Goal: Find specific page/section: Find specific page/section

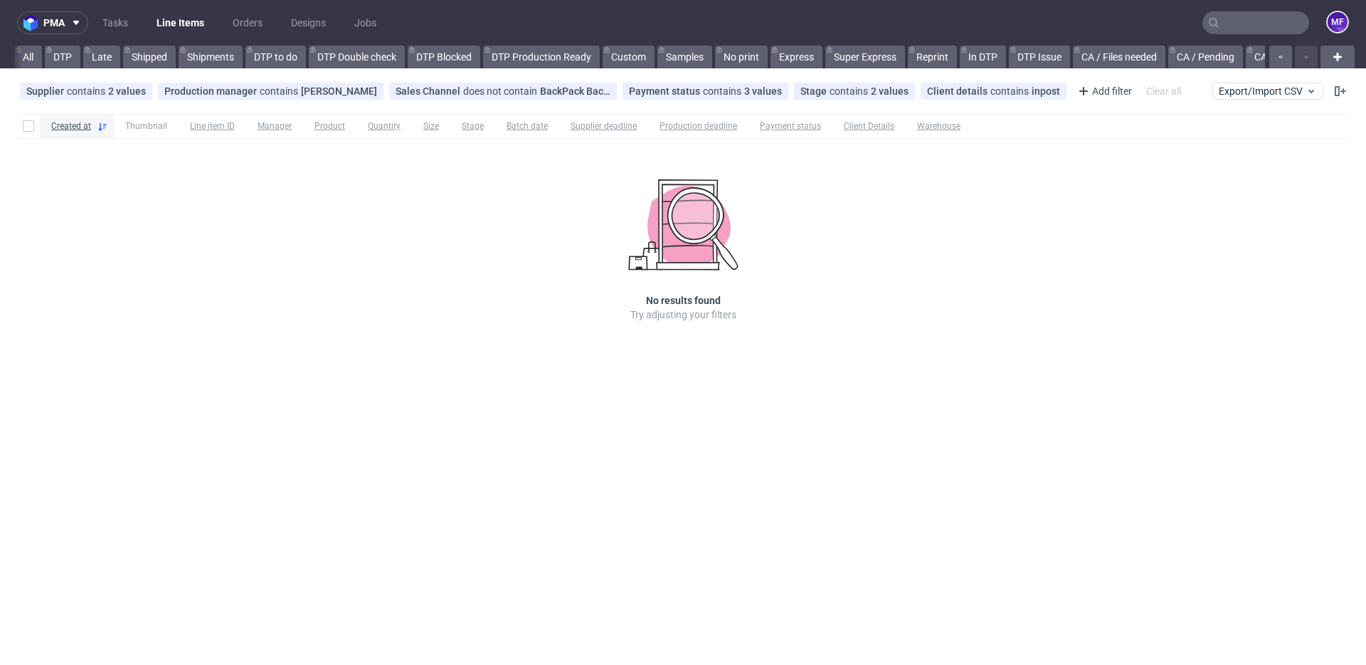
scroll to position [0, 1787]
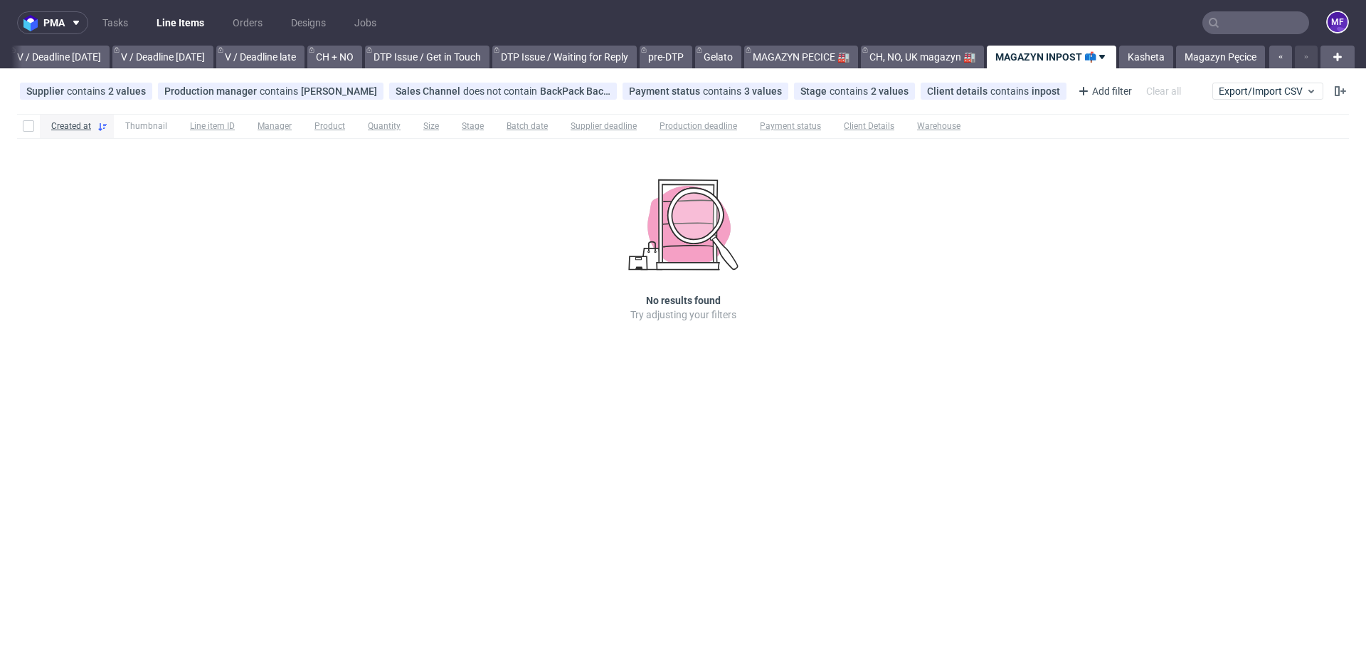
click at [1114, 153] on div "Created at Thumbnail Line item ID Manager Product Quantity Size Stage Batch dat…" at bounding box center [683, 237] width 1366 height 259
click at [1039, 118] on div at bounding box center [1160, 126] width 377 height 24
click at [1048, 153] on div "Created at Thumbnail Line item ID Manager Product Quantity Size Stage Batch dat…" at bounding box center [683, 237] width 1366 height 259
click at [1101, 60] on icon at bounding box center [1101, 56] width 11 height 11
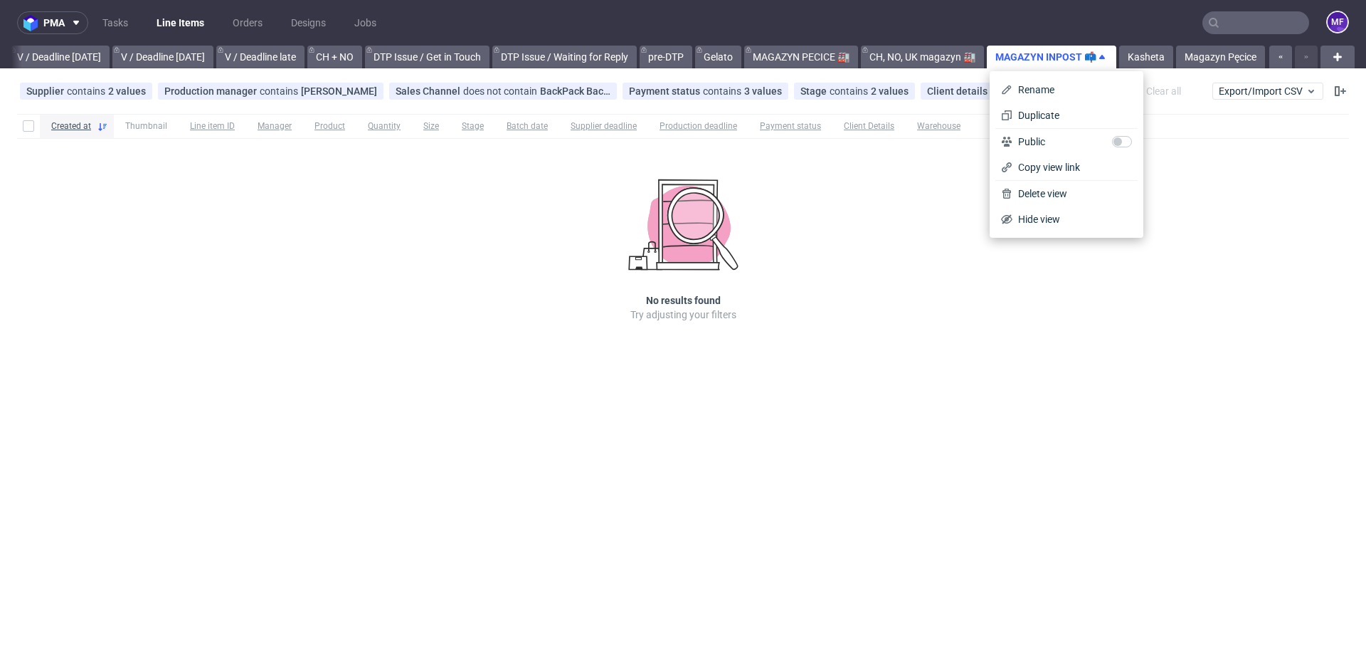
click at [1101, 60] on icon at bounding box center [1101, 56] width 11 height 11
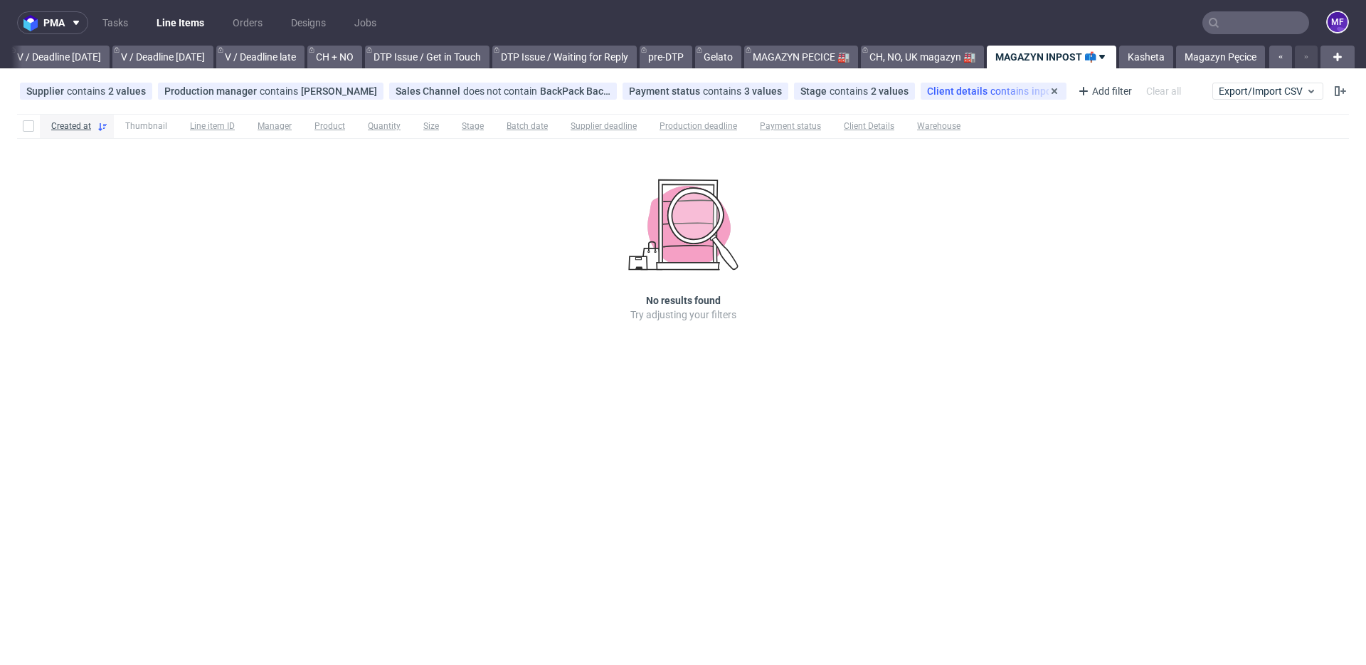
click at [1007, 93] on div "Client details contains inpost" at bounding box center [993, 90] width 133 height 11
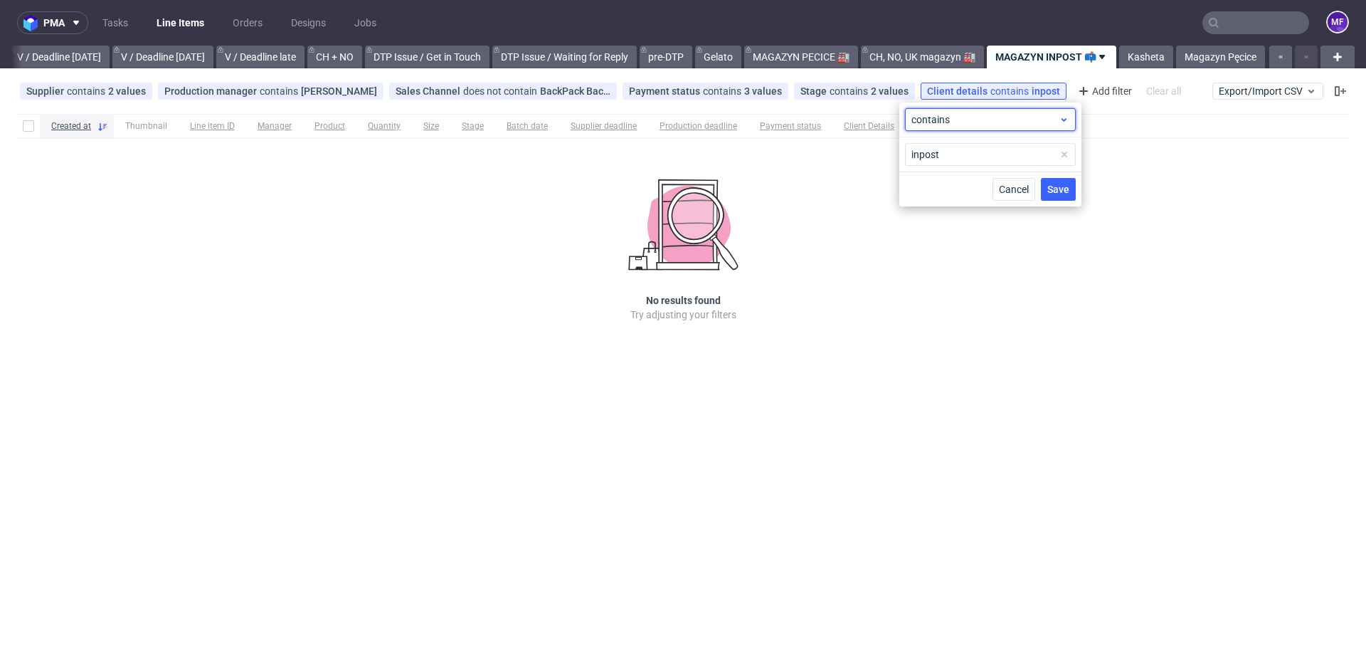
click at [990, 117] on span "contains" at bounding box center [984, 119] width 147 height 14
click at [1076, 92] on div "Add filter" at bounding box center [1103, 91] width 63 height 23
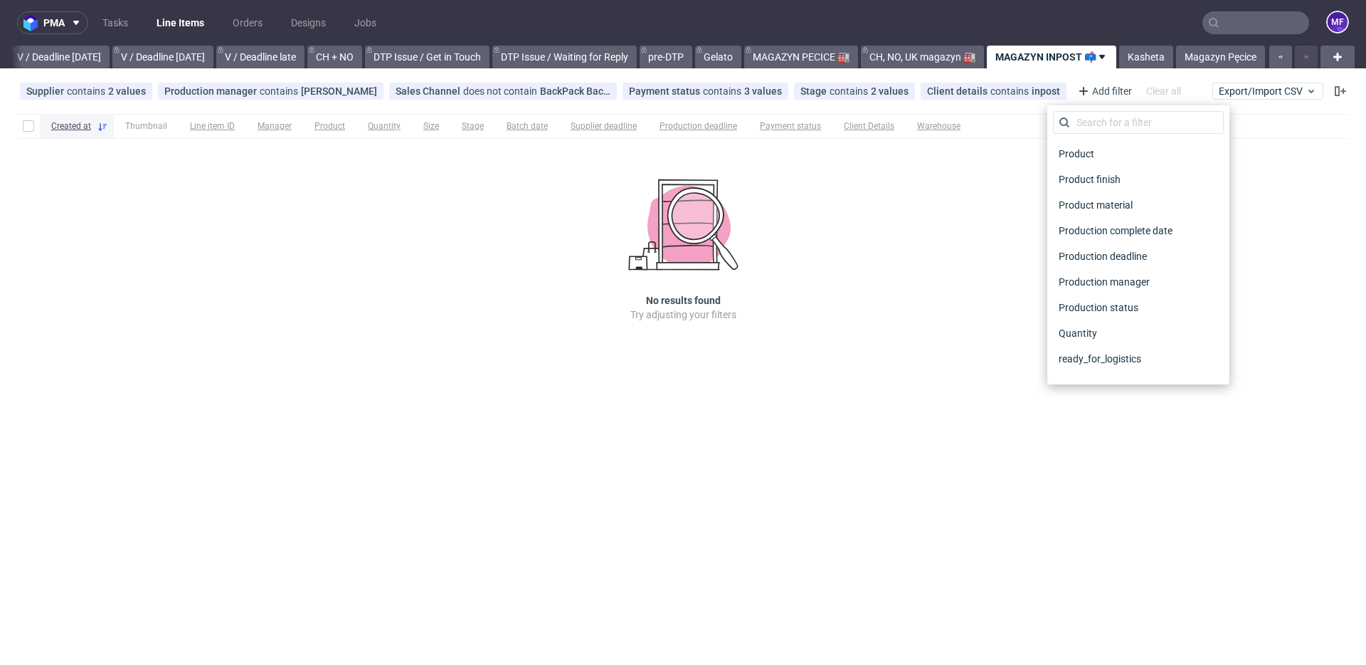
scroll to position [793, 0]
